Goal: Task Accomplishment & Management: Use online tool/utility

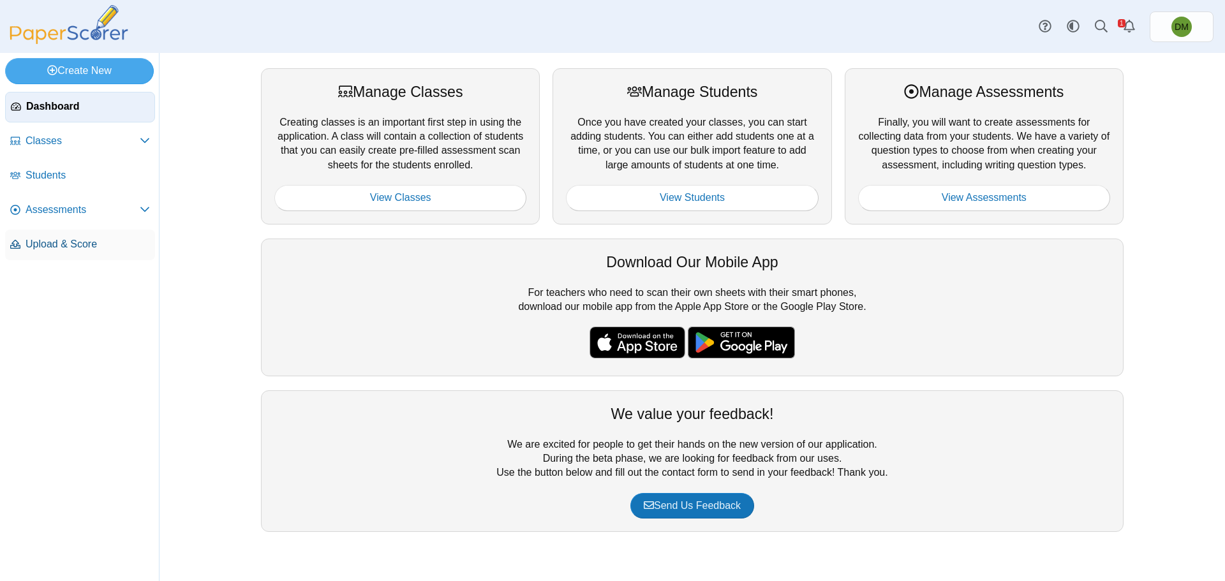
click at [41, 256] on link "Upload & Score" at bounding box center [80, 245] width 150 height 31
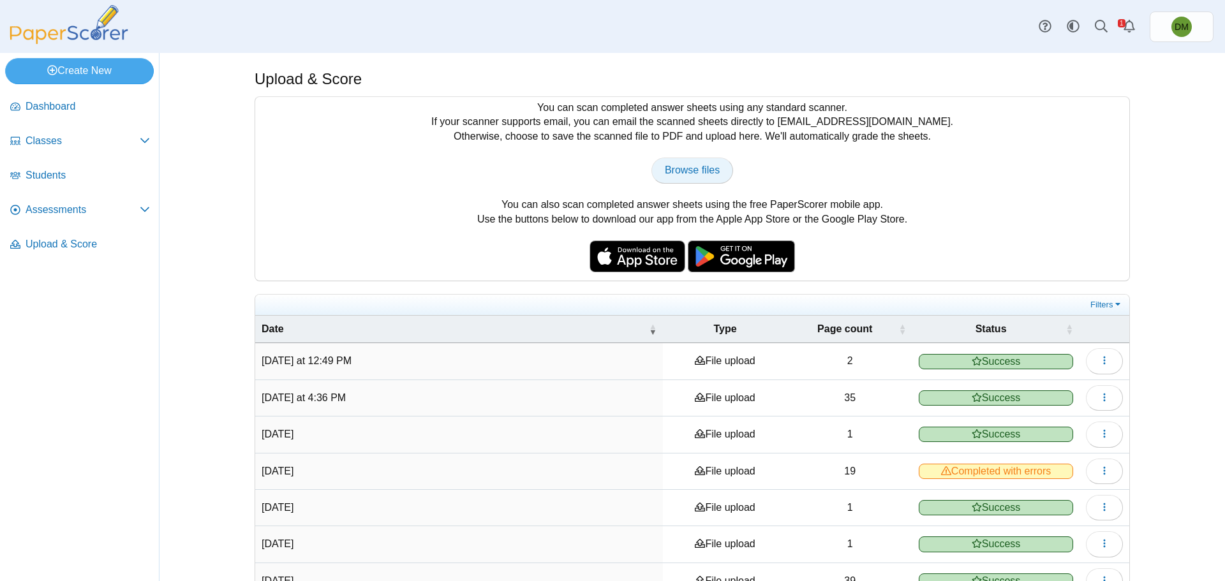
click at [680, 171] on span "Browse files" at bounding box center [692, 170] width 55 height 11
type input "**********"
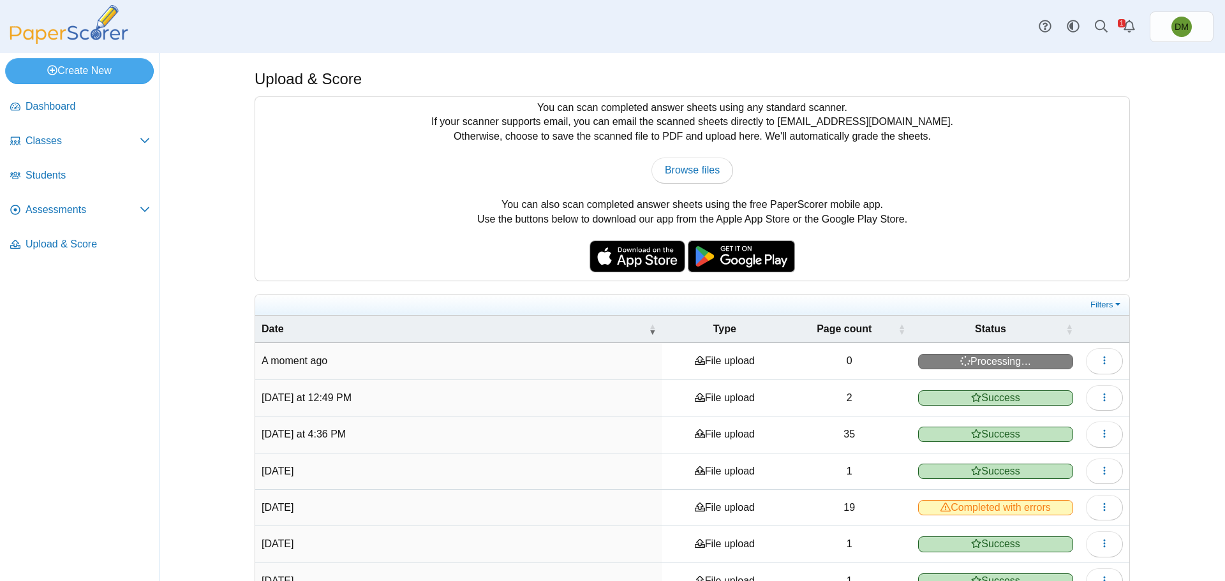
click at [1160, 148] on div "Upload & Score You can scan completed answer sheets using any standard scanner.…" at bounding box center [692, 317] width 957 height 528
click at [1137, 27] on link "Alerts" at bounding box center [1129, 27] width 28 height 28
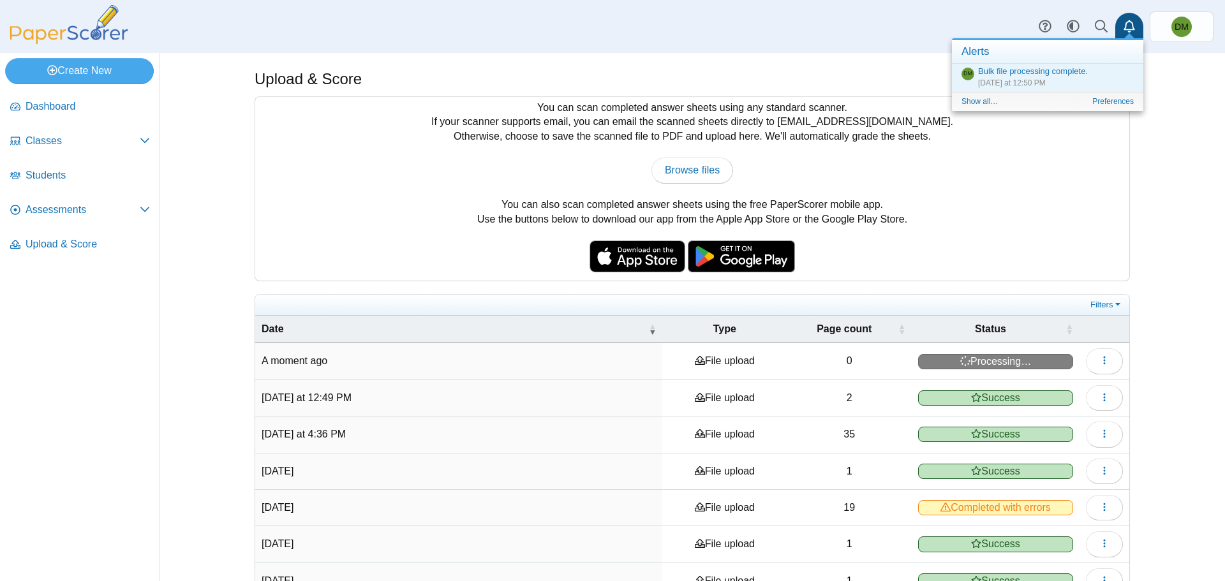
click at [1117, 195] on div "You can scan completed answer sheets using any standard scanner. If your scanne…" at bounding box center [692, 189] width 874 height 184
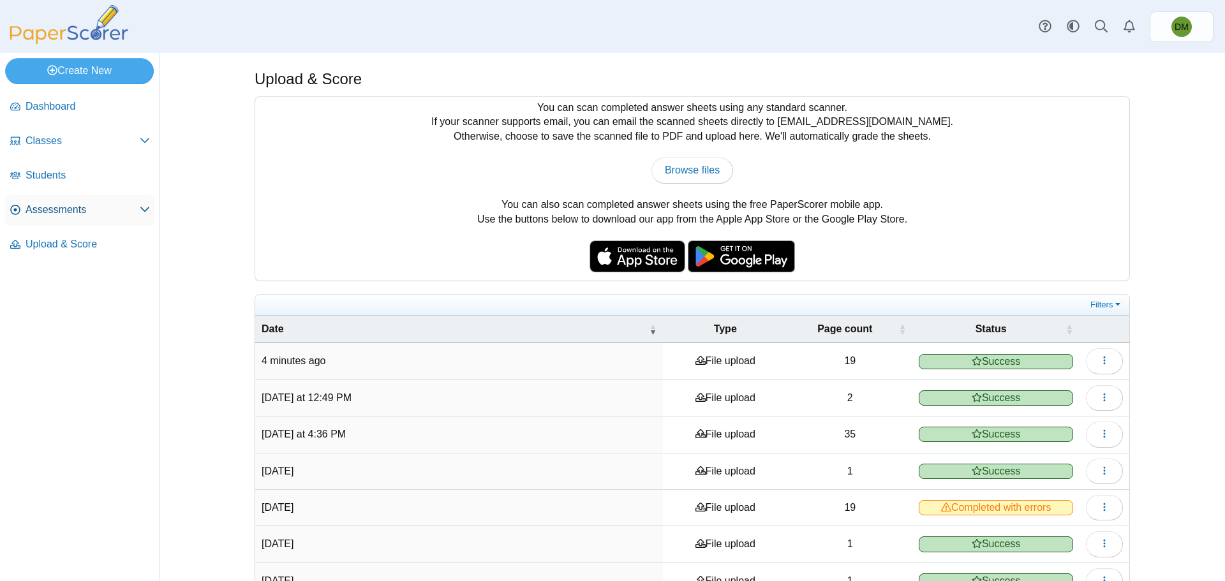
click at [112, 221] on link "Assessments" at bounding box center [80, 210] width 150 height 31
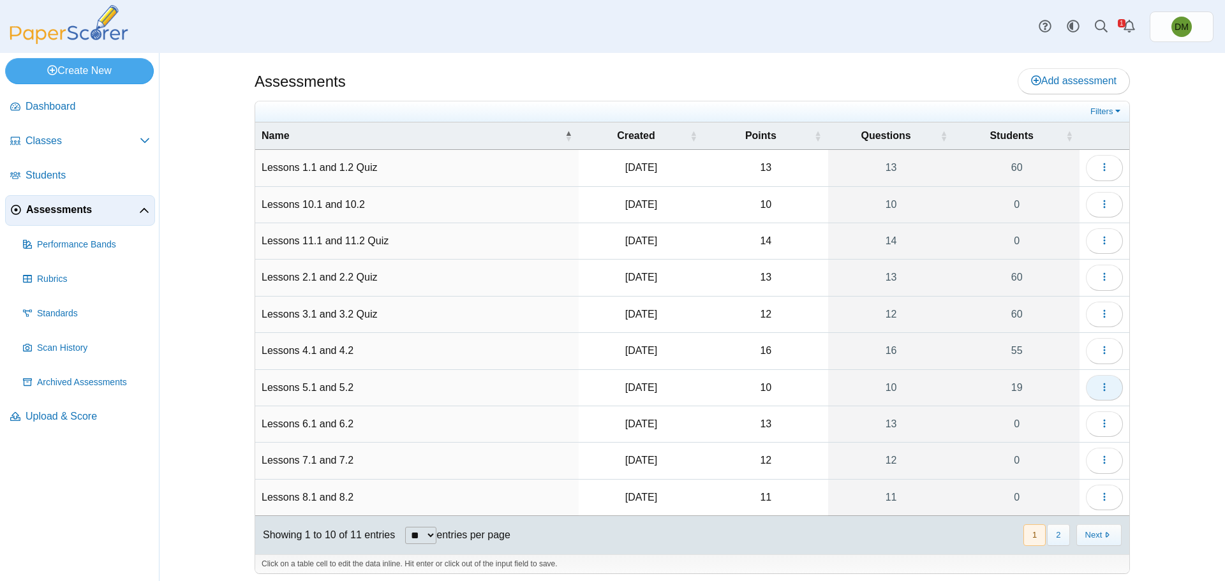
click at [1095, 379] on button "button" at bounding box center [1104, 388] width 37 height 26
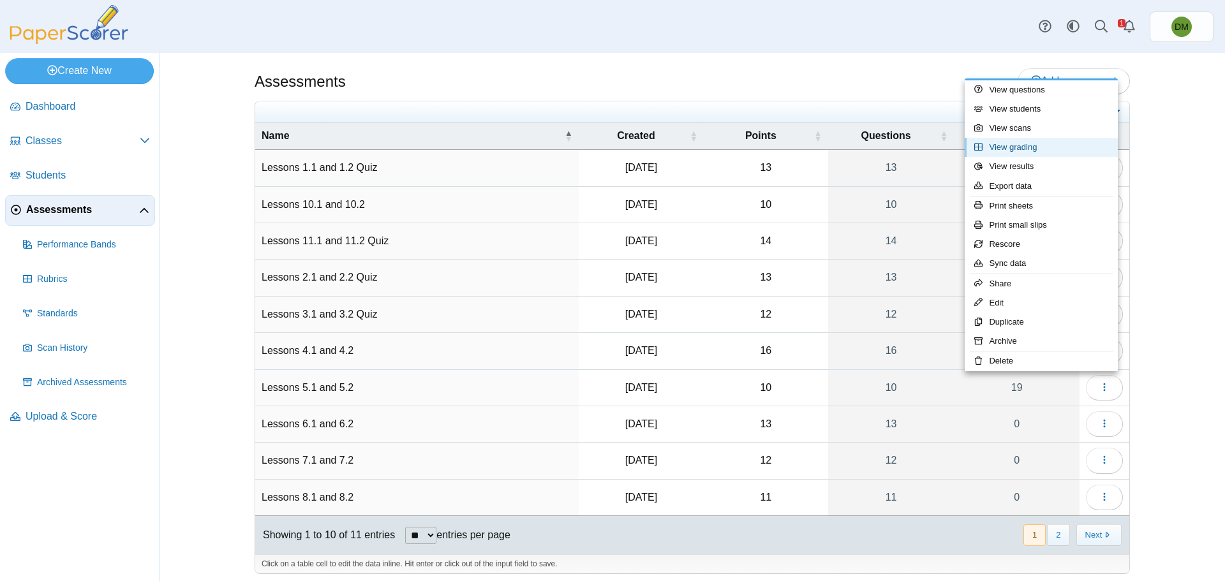
click at [1035, 149] on link "View grading" at bounding box center [1040, 147] width 153 height 19
